Goal: Transaction & Acquisition: Subscribe to service/newsletter

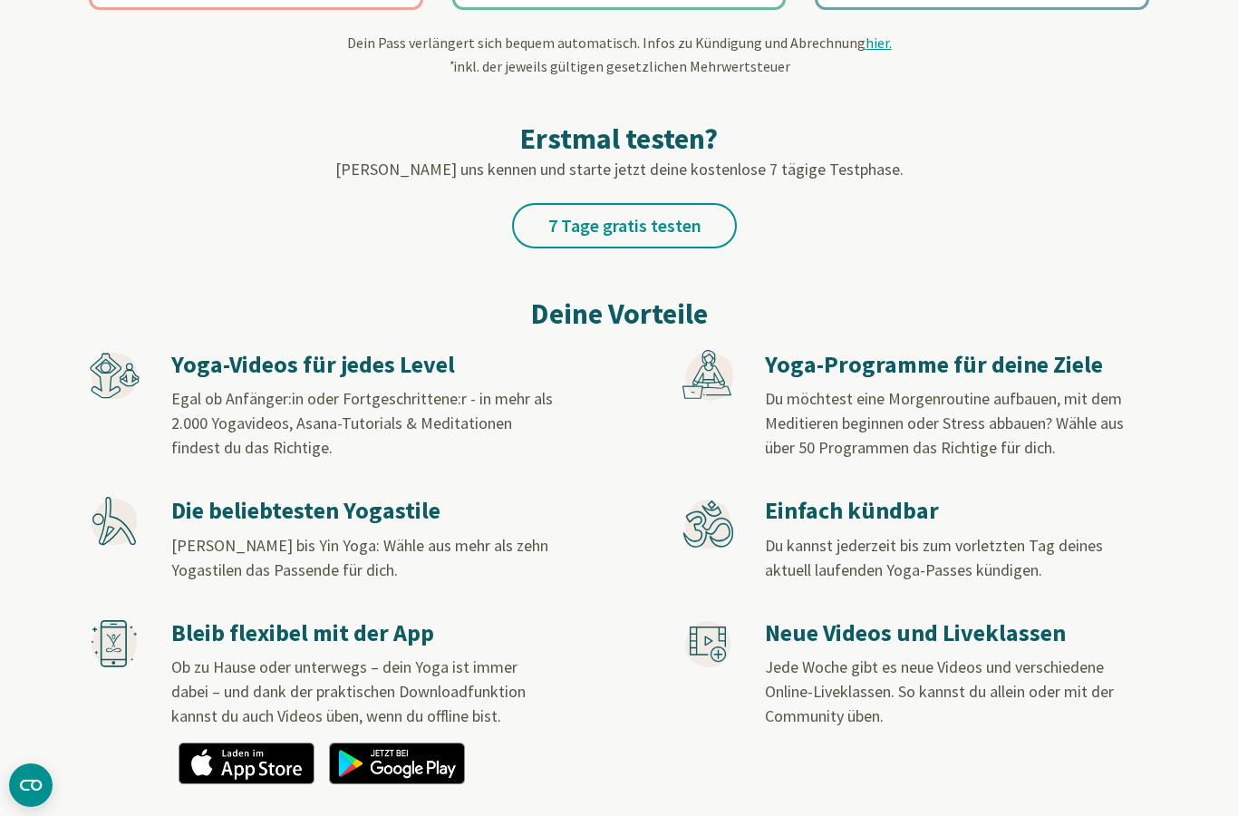
scroll to position [774, 0]
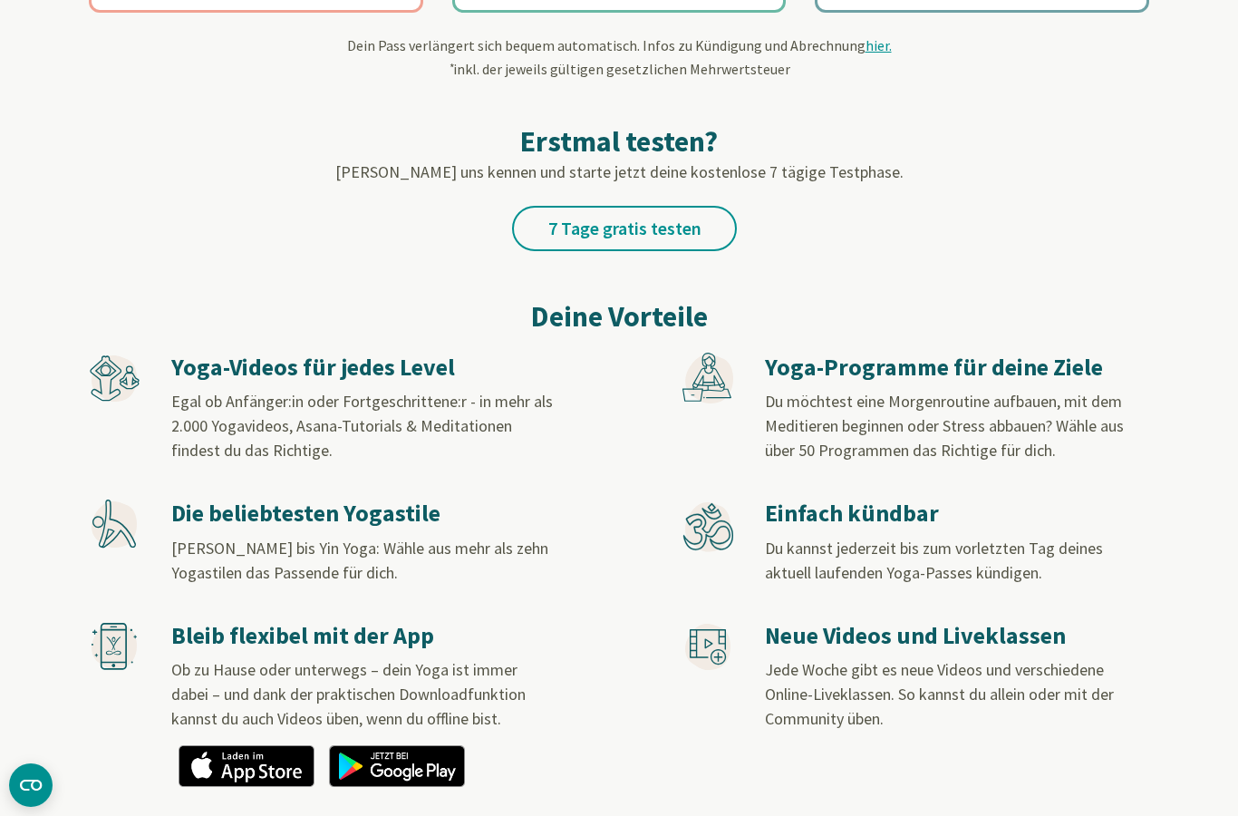
click at [278, 389] on div "Yoga-Videos für jedes Level Egal ob Anfänger:in oder Fortgeschrittene:r - in me…" at bounding box center [362, 408] width 382 height 111
click at [331, 382] on h3 "Yoga-Videos für jedes Level" at bounding box center [362, 368] width 382 height 30
click at [340, 518] on h3 "Die beliebtesten Yogastile" at bounding box center [362, 513] width 382 height 30
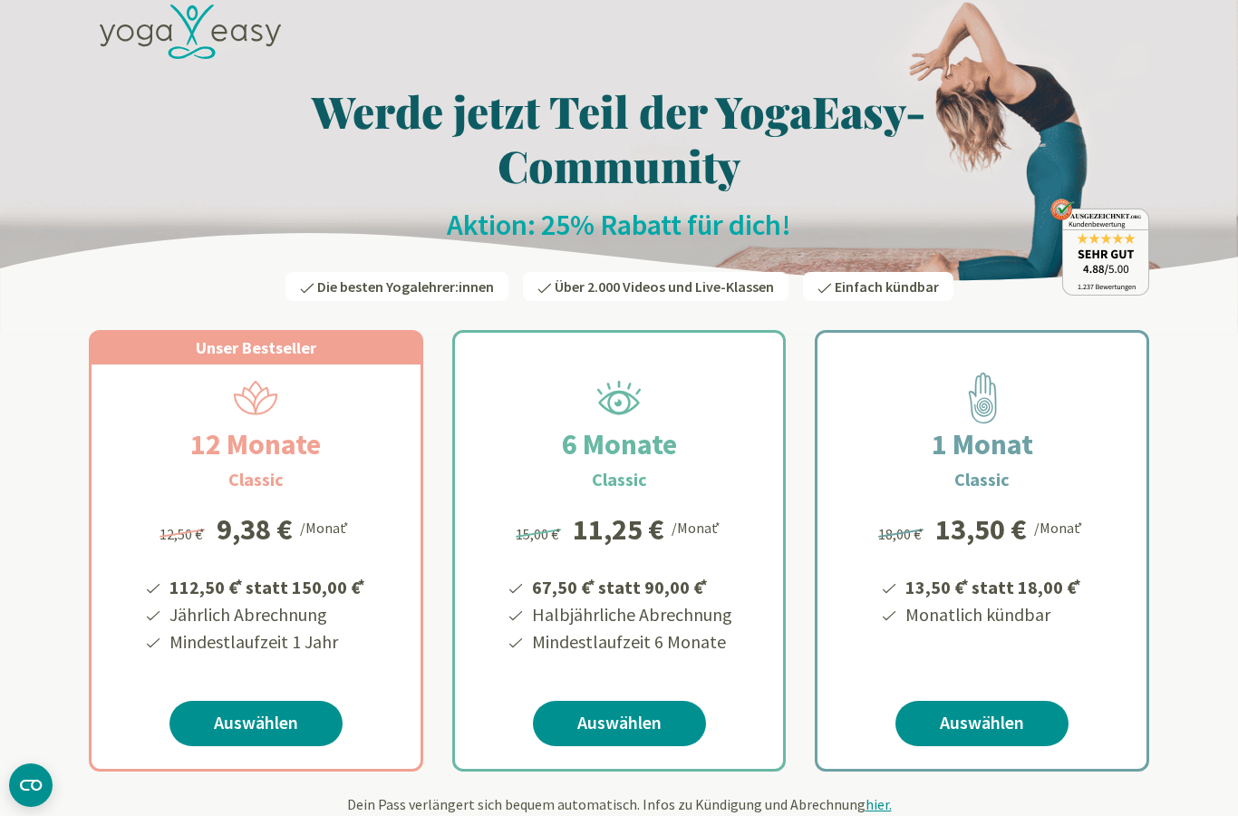
scroll to position [0, 0]
